Goal: Task Accomplishment & Management: Manage account settings

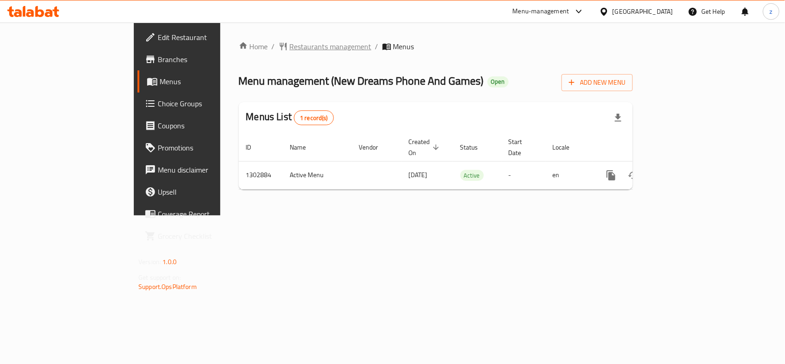
click at [290, 49] on span "Restaurants management" at bounding box center [331, 46] width 82 height 11
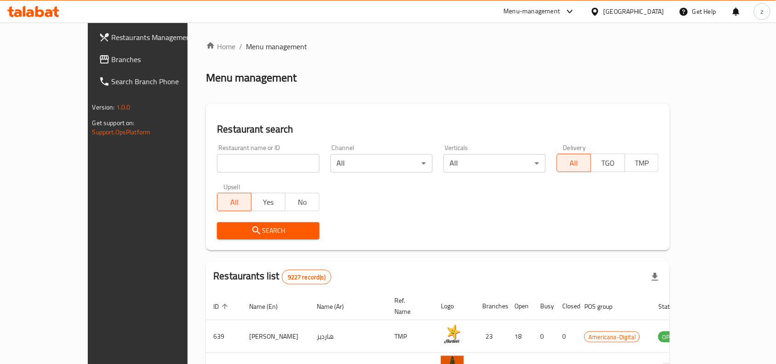
click at [112, 61] on span "Branches" at bounding box center [161, 59] width 98 height 11
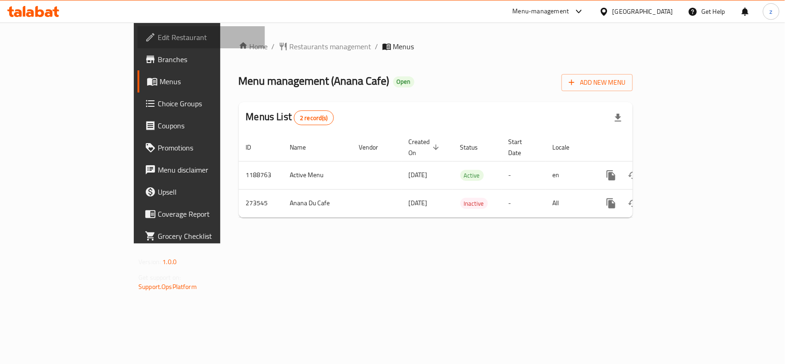
click at [158, 35] on span "Edit Restaurant" at bounding box center [208, 37] width 100 height 11
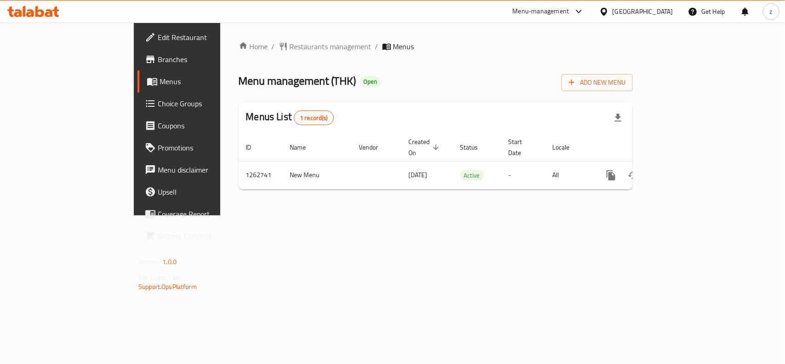
click at [158, 109] on span "Choice Groups" at bounding box center [208, 103] width 100 height 11
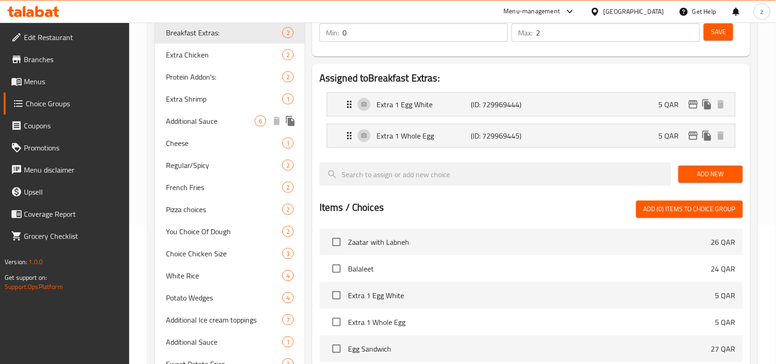
scroll to position [172, 0]
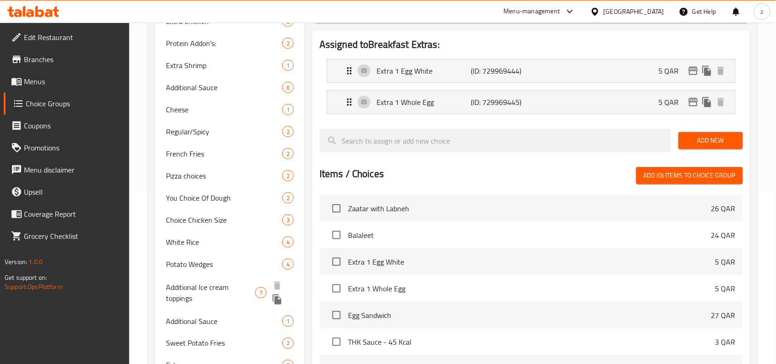
click at [215, 291] on span "Additional Ice cream toppings" at bounding box center [210, 292] width 89 height 22
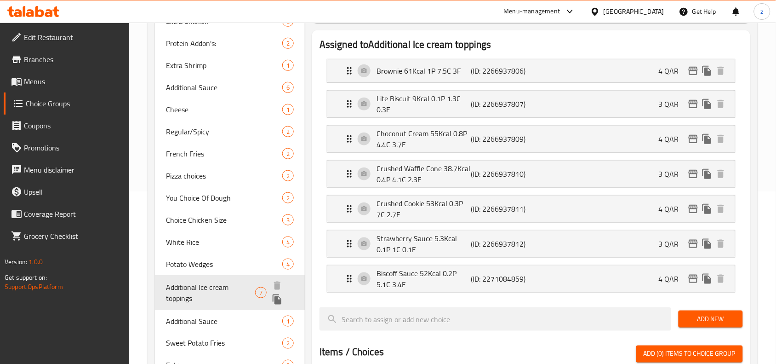
type input "Additional Ice cream toppings"
type input "إضافات الآيس كريم"
type input "7"
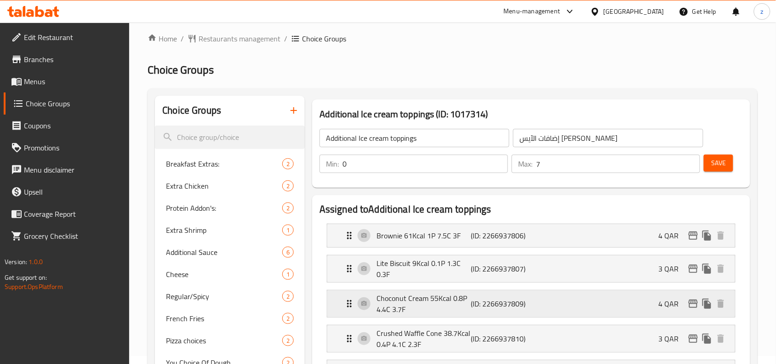
scroll to position [0, 0]
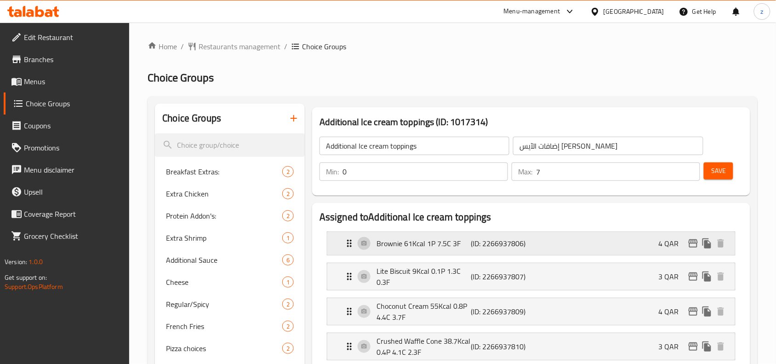
click at [414, 247] on p "Brownie 61Kcal 1P 7.5C 3F" at bounding box center [424, 243] width 94 height 11
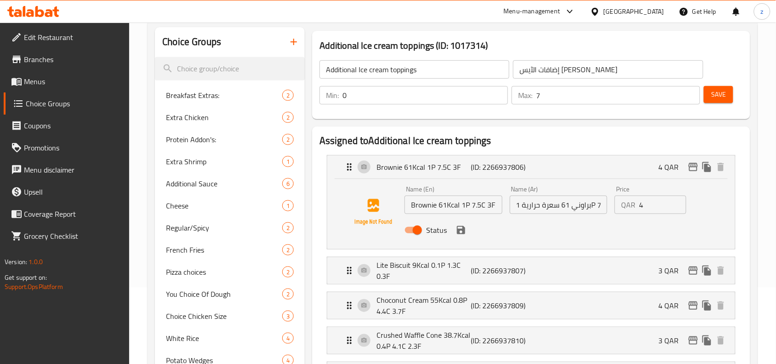
scroll to position [172, 0]
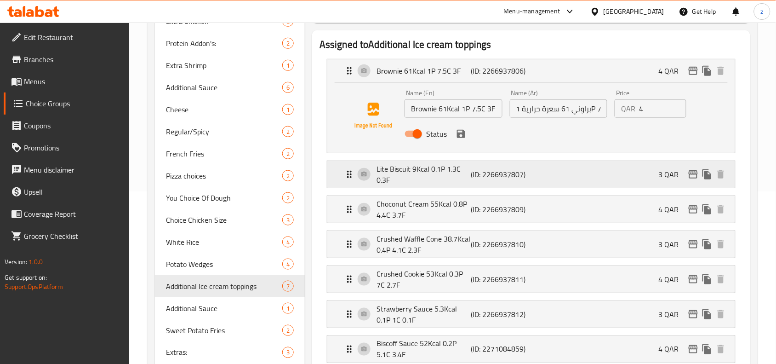
click at [414, 169] on p "Lite Biscuit 9Kcal 0.1P 1.3C 0.3F" at bounding box center [424, 174] width 94 height 22
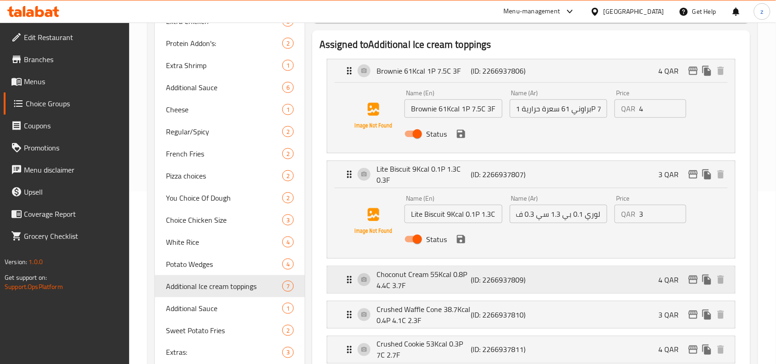
click at [421, 279] on p "Choconut Cream 55Kcal 0.8P 4.4C 3.7F" at bounding box center [424, 280] width 94 height 22
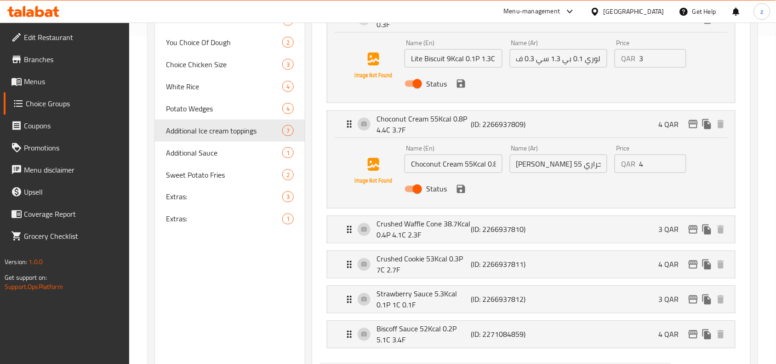
scroll to position [345, 0]
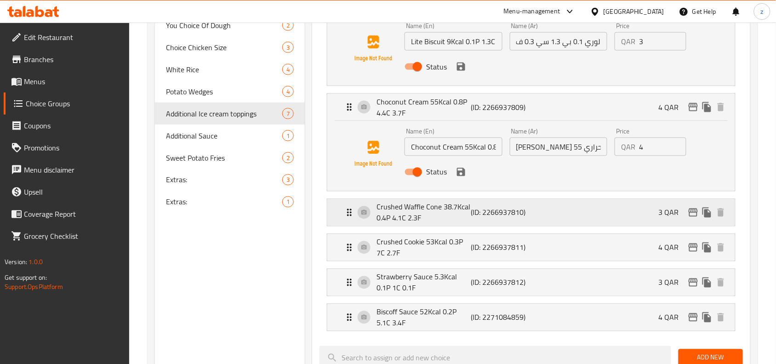
click at [415, 208] on p "Crushed Waffle Cone 38.7Kcal 0.4P 4.1C 2.3F" at bounding box center [424, 212] width 94 height 22
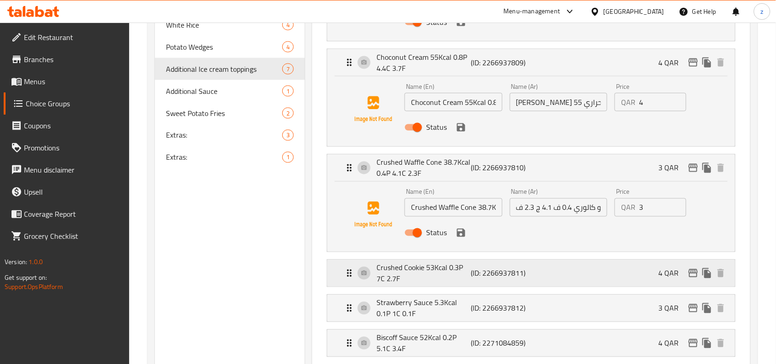
scroll to position [402, 0]
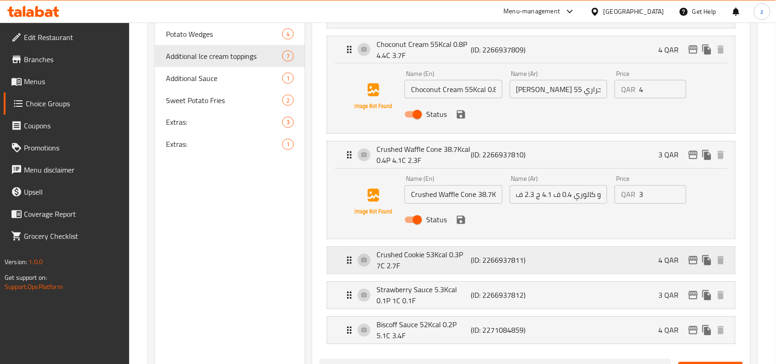
click at [410, 257] on p "Crushed Cookie 53Kcal 0.3P 7C 2.7F" at bounding box center [424, 260] width 94 height 22
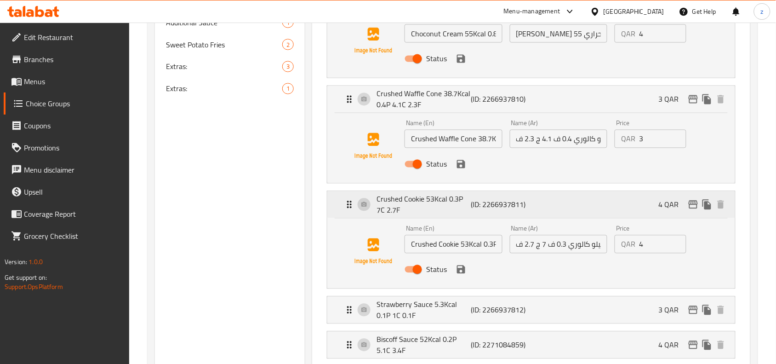
scroll to position [575, 0]
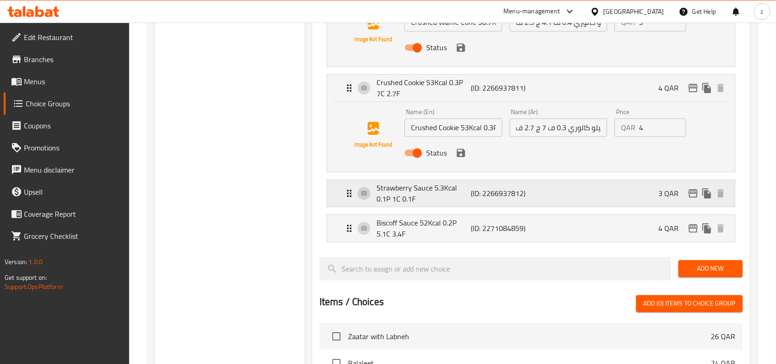
click at [414, 192] on p "Strawberry Sauce 5.3Kcal 0.1P 1C 0.1F" at bounding box center [424, 193] width 94 height 22
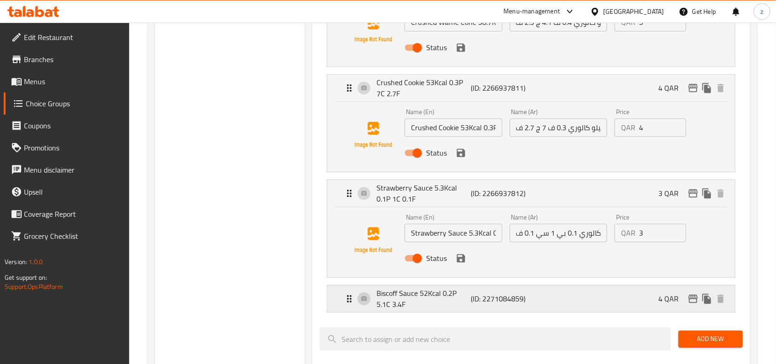
click at [412, 294] on p "Biscoff Sauce 52Kcal 0.2P 5.1C 3.4F" at bounding box center [424, 298] width 94 height 22
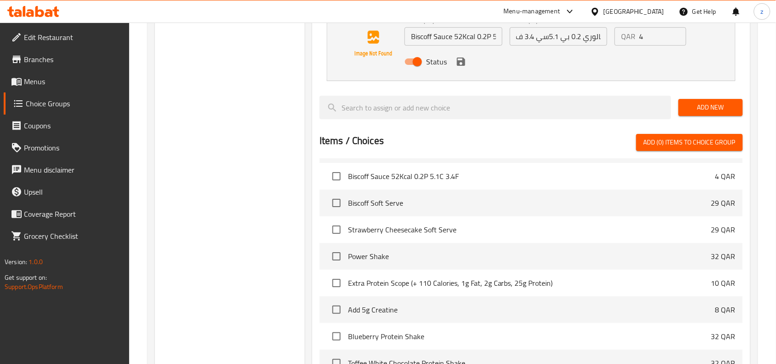
scroll to position [2974, 0]
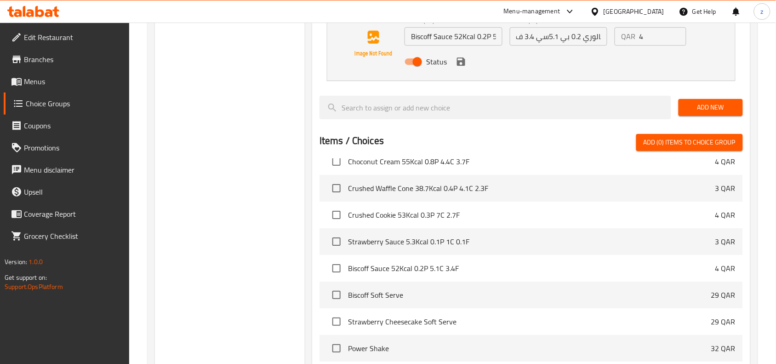
click at [493, 274] on li "Biscoff Sauce 52Kcal 0.2P 5.1C 3.4F 4 QAR" at bounding box center [532, 268] width 424 height 27
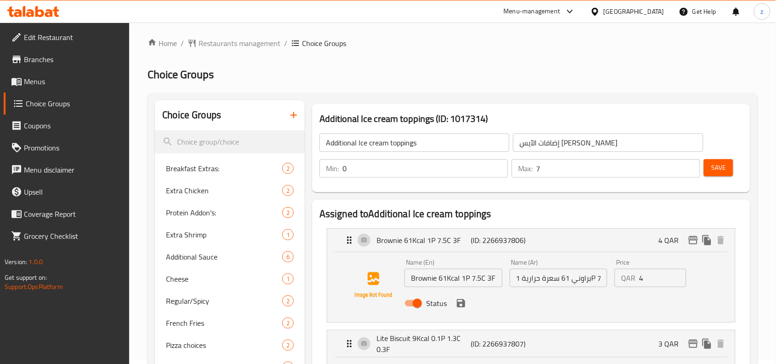
scroll to position [0, 0]
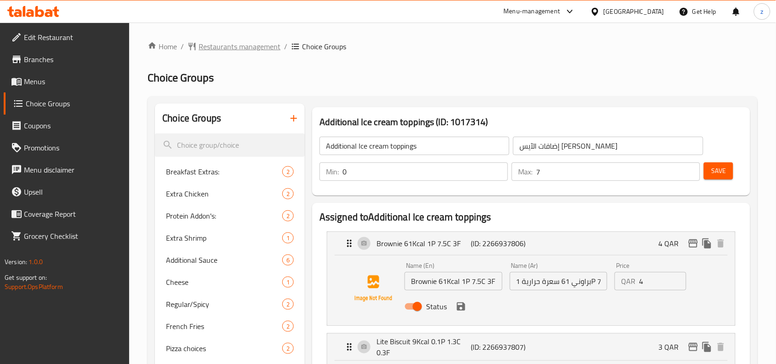
click at [211, 45] on span "Restaurants management" at bounding box center [240, 46] width 82 height 11
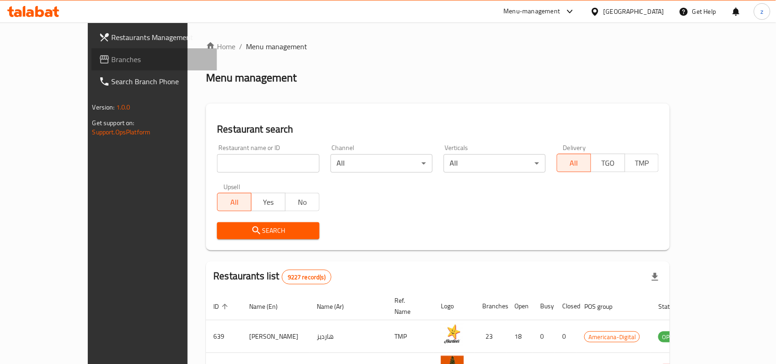
click at [112, 62] on span "Branches" at bounding box center [161, 59] width 98 height 11
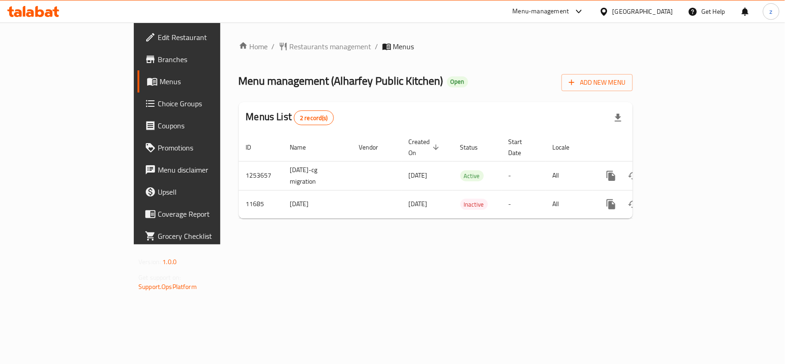
click at [158, 37] on span "Edit Restaurant" at bounding box center [208, 37] width 100 height 11
click at [158, 38] on span "Edit Restaurant" at bounding box center [208, 37] width 100 height 11
